Goal: Navigation & Orientation: Find specific page/section

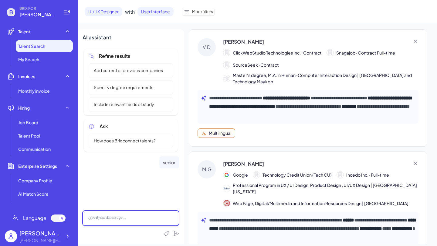
click at [102, 217] on div at bounding box center [131, 218] width 97 height 15
click at [134, 217] on div "**********" at bounding box center [131, 218] width 97 height 15
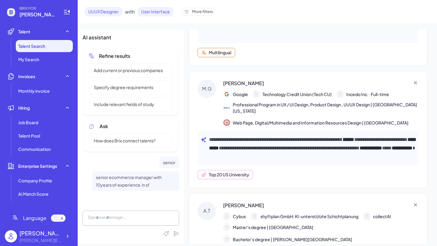
scroll to position [83, 0]
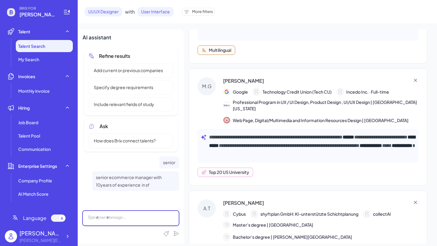
click at [124, 220] on div at bounding box center [131, 218] width 97 height 15
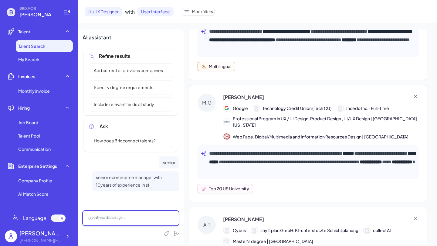
scroll to position [54, 0]
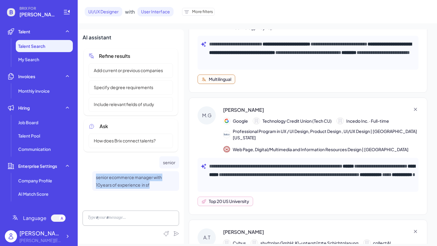
drag, startPoint x: 155, startPoint y: 184, endPoint x: 85, endPoint y: 174, distance: 71.4
click at [85, 174] on div "senior ecommerce manager with 10years of experience in sf" at bounding box center [131, 181] width 97 height 20
copy span "senior ecommerce manager with 10years of experience in sf"
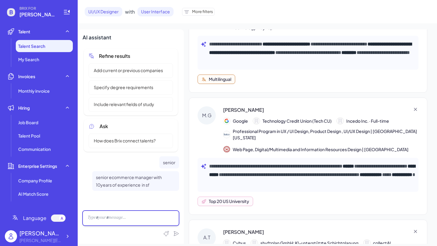
click at [100, 217] on div at bounding box center [131, 218] width 97 height 15
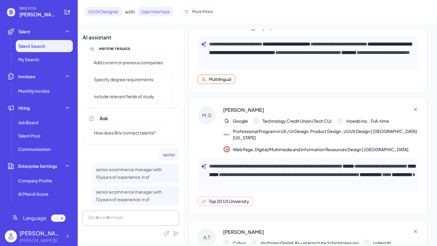
scroll to position [0, 0]
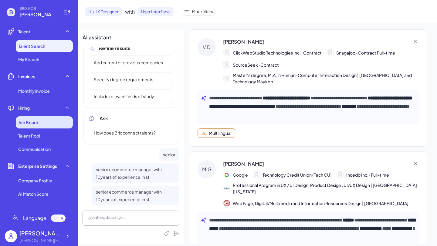
click at [31, 127] on div "Job Board" at bounding box center [44, 123] width 57 height 12
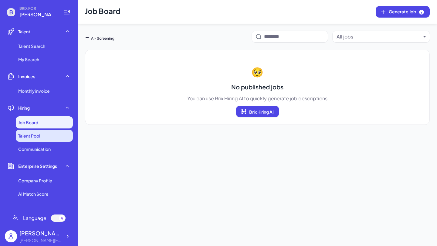
click at [36, 137] on span "Talent Pool" at bounding box center [29, 136] width 22 height 6
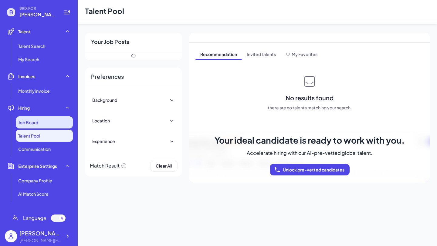
click at [40, 121] on div "Job Board" at bounding box center [44, 123] width 57 height 12
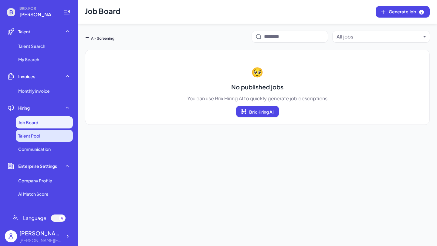
click at [35, 132] on li "Talent Pool" at bounding box center [44, 136] width 57 height 12
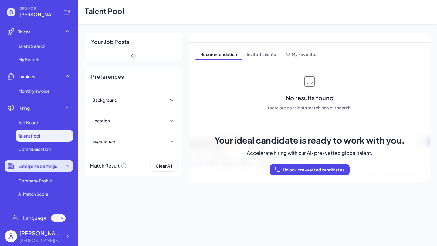
click at [37, 162] on div "Enterprise Settings" at bounding box center [39, 166] width 68 height 12
click at [66, 168] on icon at bounding box center [67, 166] width 6 height 6
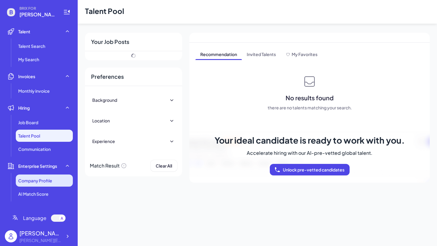
click at [46, 184] on span "Company Profile" at bounding box center [35, 181] width 34 height 6
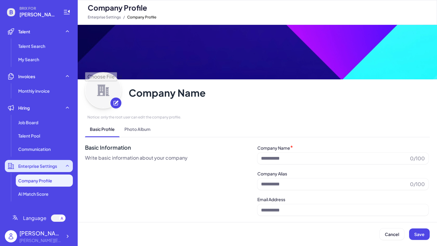
click at [56, 167] on span "Enterprise Settings" at bounding box center [37, 166] width 39 height 6
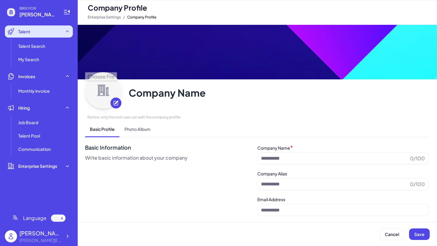
click at [45, 34] on div "Talent" at bounding box center [39, 31] width 68 height 12
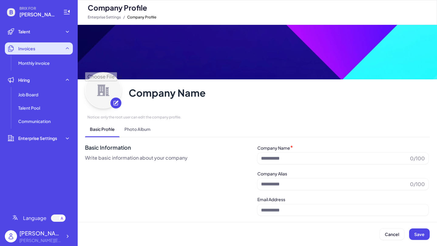
click at [48, 46] on div "Invoices" at bounding box center [39, 48] width 68 height 12
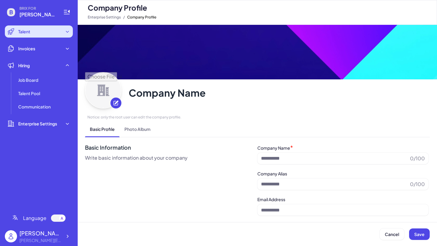
click at [67, 28] on div "Talent" at bounding box center [39, 31] width 68 height 12
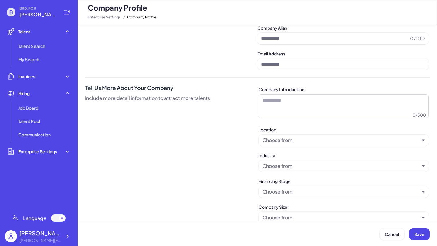
scroll to position [153, 0]
